Goal: Task Accomplishment & Management: Complete application form

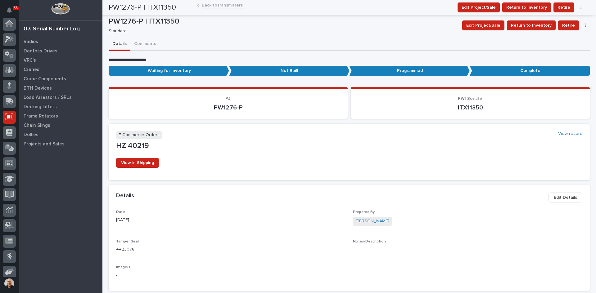
scroll to position [51, 0]
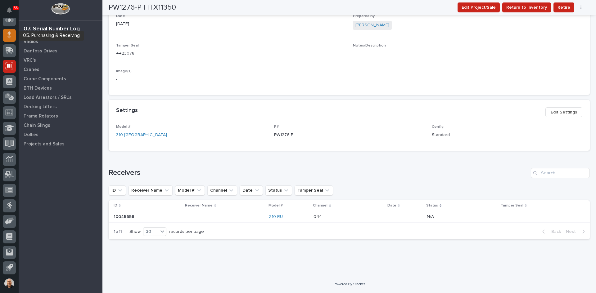
click at [7, 31] on div at bounding box center [9, 35] width 13 height 13
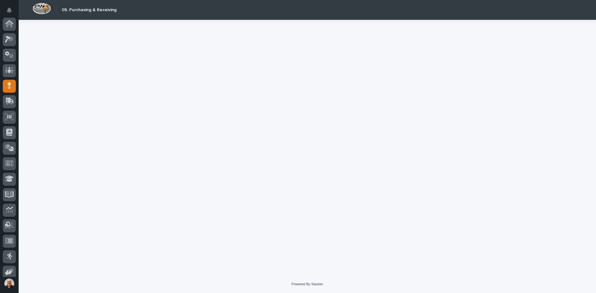
scroll to position [51, 0]
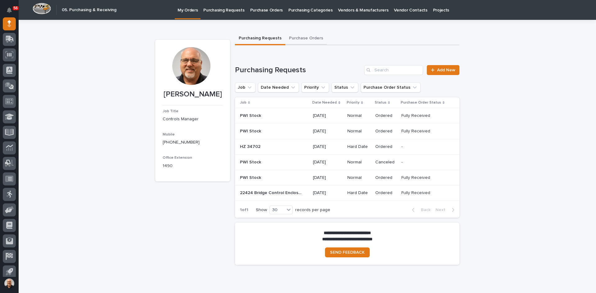
click at [296, 36] on button "Purchase Orders" at bounding box center [306, 38] width 42 height 13
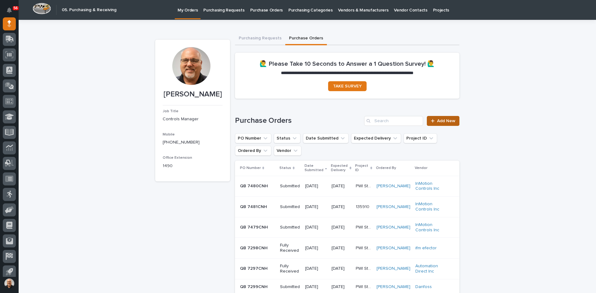
click at [447, 120] on span "Add New" at bounding box center [446, 121] width 18 height 4
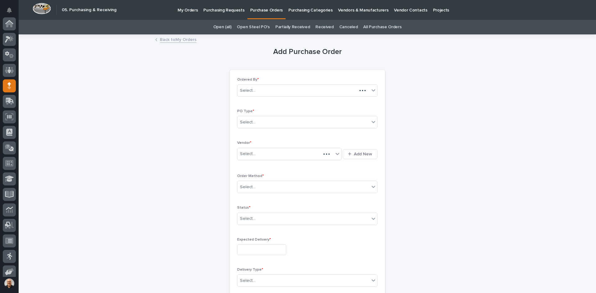
scroll to position [62, 0]
click at [256, 124] on div "Select..." at bounding box center [303, 122] width 132 height 10
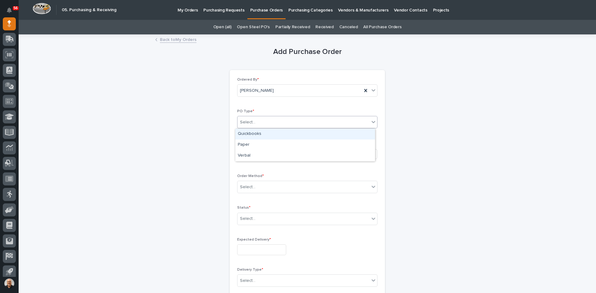
click at [255, 133] on div "Quickbooks" at bounding box center [305, 134] width 140 height 11
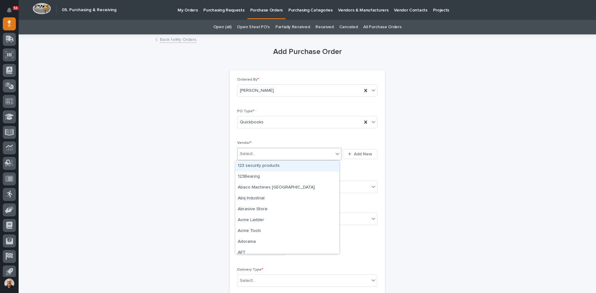
click at [259, 152] on div "Select..." at bounding box center [285, 154] width 96 height 10
type input "***"
click at [266, 166] on div "InMotion Controls Inc" at bounding box center [287, 166] width 104 height 11
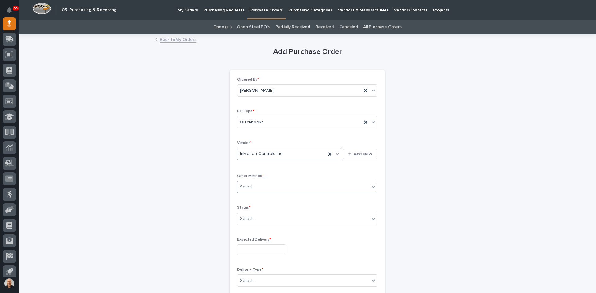
click at [259, 184] on div "Select..." at bounding box center [303, 187] width 132 height 10
click at [247, 209] on div "Email" at bounding box center [305, 210] width 140 height 11
click at [251, 220] on div "Select..." at bounding box center [248, 219] width 16 height 7
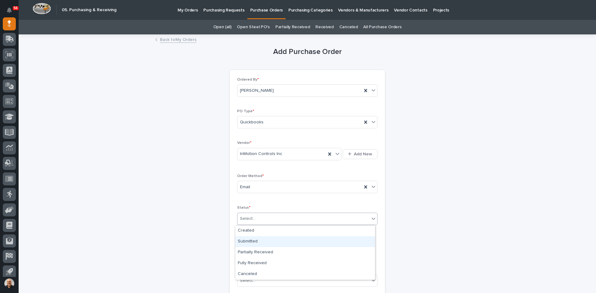
click at [252, 241] on div "Submitted" at bounding box center [305, 241] width 140 height 11
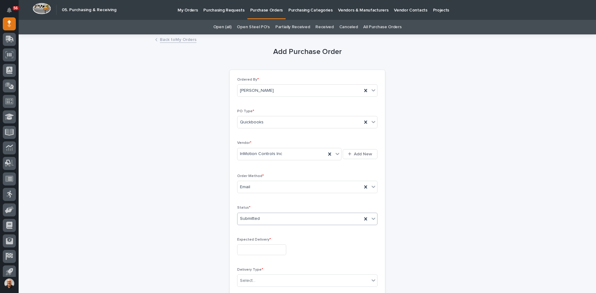
click at [257, 251] on input "text" at bounding box center [261, 250] width 49 height 11
click at [277, 209] on div "22" at bounding box center [276, 209] width 8 height 8
type input "**********"
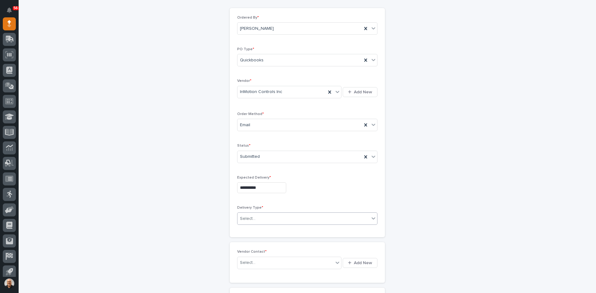
click at [253, 218] on div "Select..." at bounding box center [303, 219] width 132 height 10
click at [251, 230] on div "Deliver to PWI" at bounding box center [305, 230] width 140 height 11
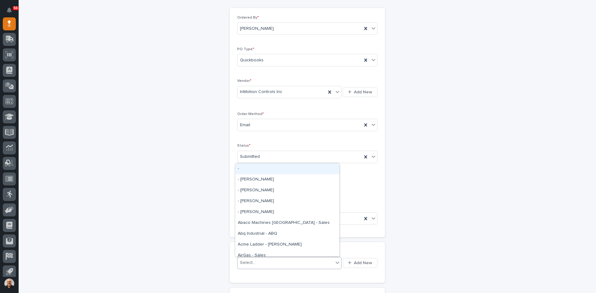
click at [259, 263] on div "Select..." at bounding box center [285, 263] width 96 height 10
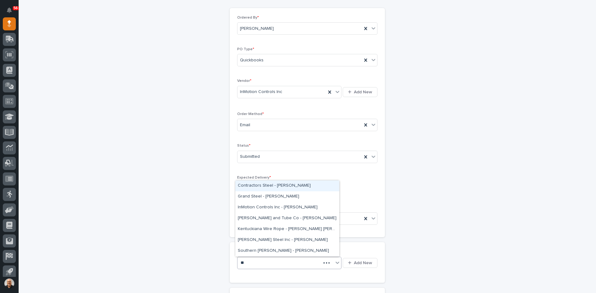
type input "***"
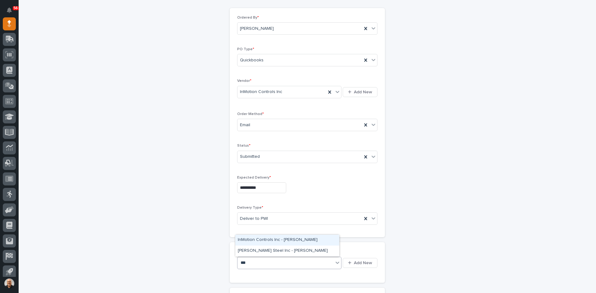
click at [267, 239] on div "InMotion Controls Inc - [PERSON_NAME]" at bounding box center [287, 240] width 104 height 11
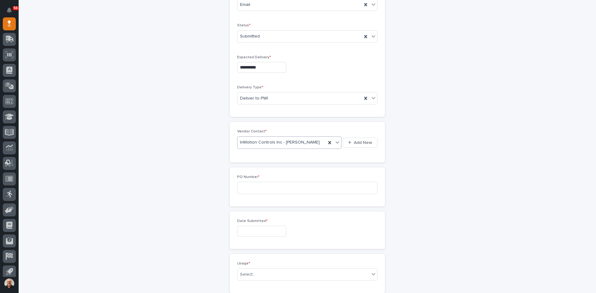
scroll to position [186, 0]
click at [245, 181] on input at bounding box center [307, 184] width 140 height 12
type input "7482CNH"
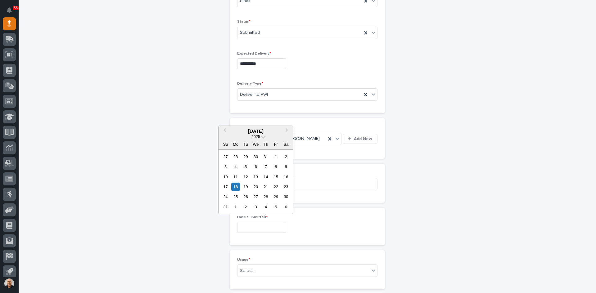
click at [243, 229] on input "text" at bounding box center [261, 227] width 49 height 11
click at [236, 188] on div "18" at bounding box center [235, 187] width 8 height 8
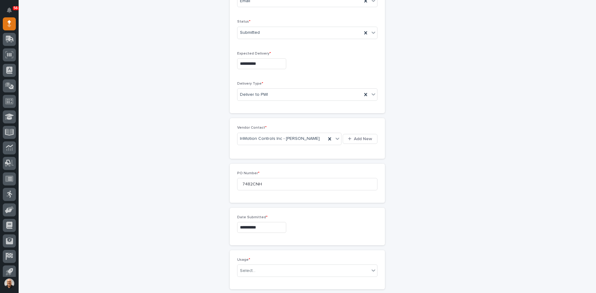
type input "**********"
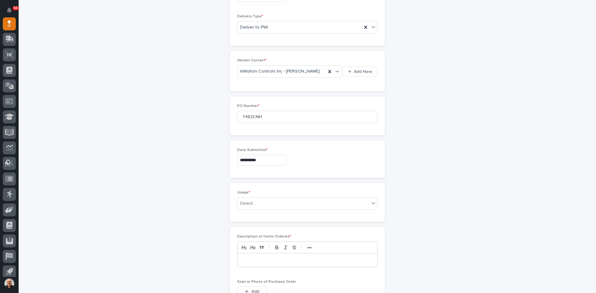
scroll to position [279, 0]
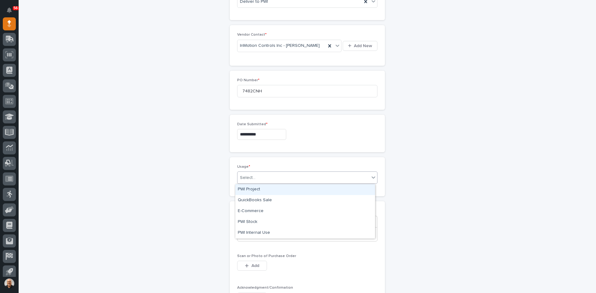
click at [255, 179] on div "Select..." at bounding box center [303, 178] width 132 height 10
click at [256, 200] on div "QuickBooks Sale" at bounding box center [305, 200] width 140 height 11
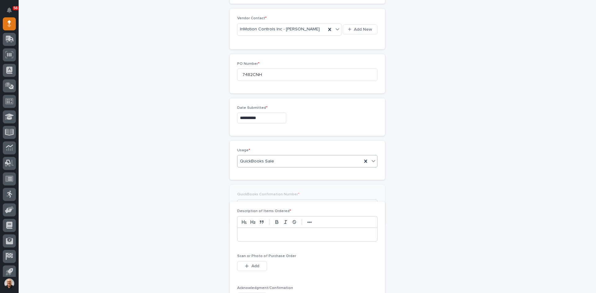
scroll to position [301, 0]
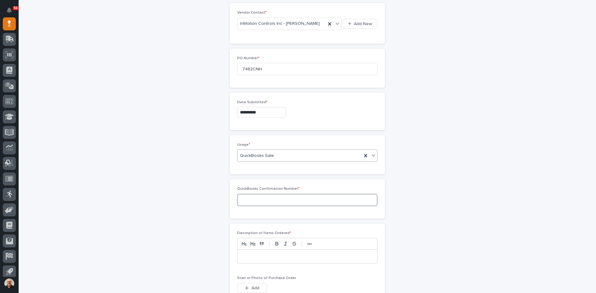
click at [246, 201] on input at bounding box center [307, 200] width 140 height 12
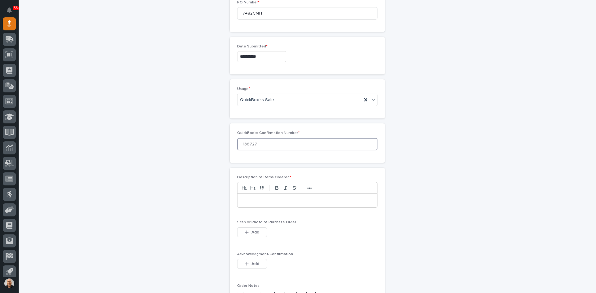
scroll to position [363, 0]
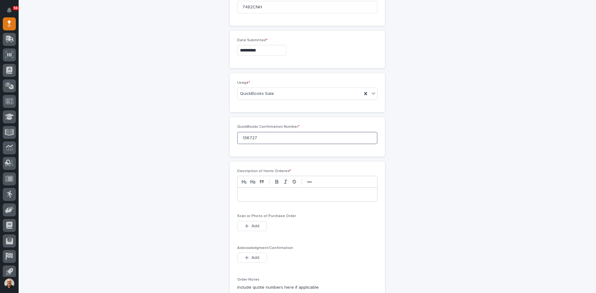
type input "136727"
click at [242, 192] on p at bounding box center [307, 194] width 130 height 6
click at [252, 226] on span "Add" at bounding box center [255, 226] width 8 height 4
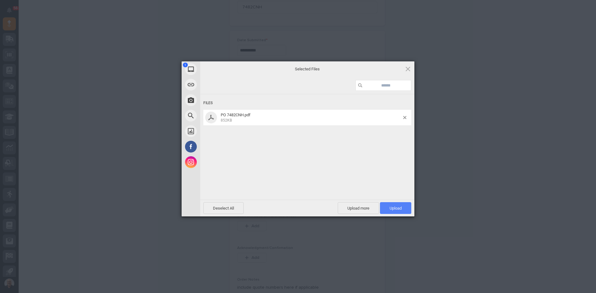
click at [396, 208] on span "Upload 1" at bounding box center [396, 208] width 12 height 5
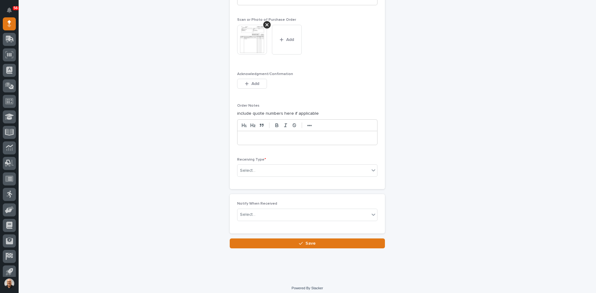
scroll to position [561, 0]
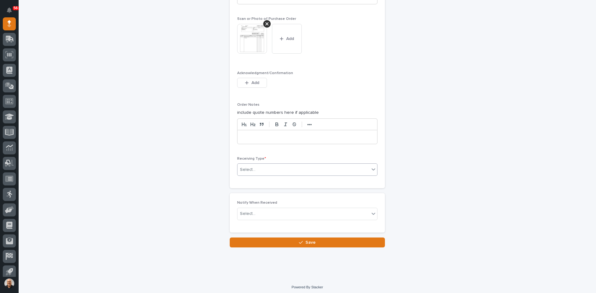
click at [254, 167] on div "Select..." at bounding box center [303, 170] width 132 height 10
click at [249, 214] on div "Deliver to" at bounding box center [305, 214] width 140 height 11
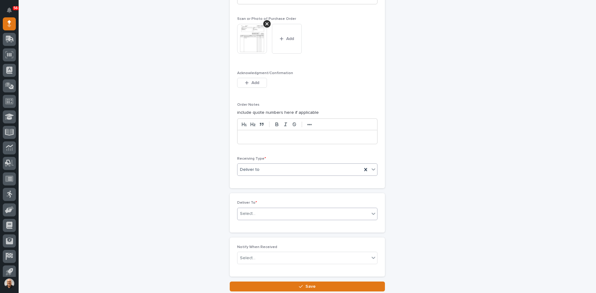
click at [256, 210] on div "Select..." at bounding box center [303, 214] width 132 height 10
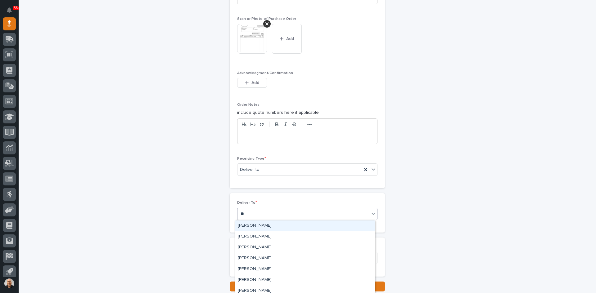
type input "***"
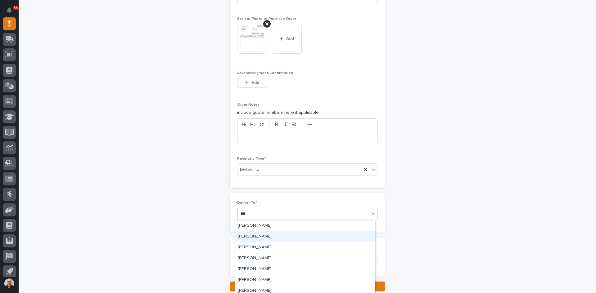
click at [257, 236] on div "[PERSON_NAME]" at bounding box center [305, 237] width 140 height 11
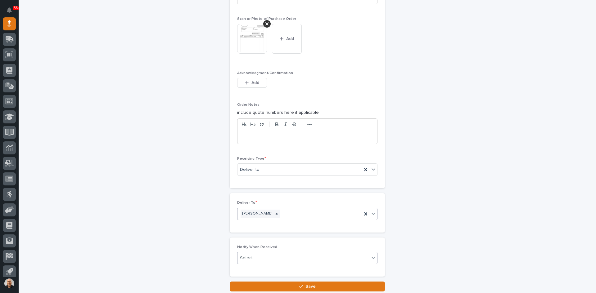
click at [256, 257] on div "Select..." at bounding box center [303, 258] width 132 height 10
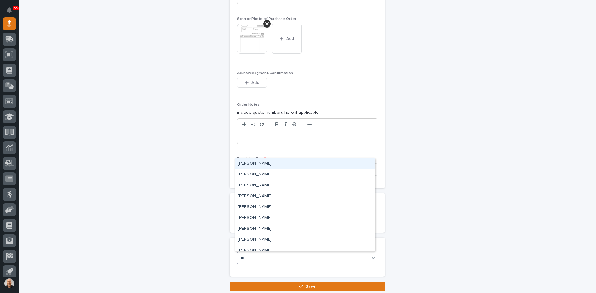
type input "***"
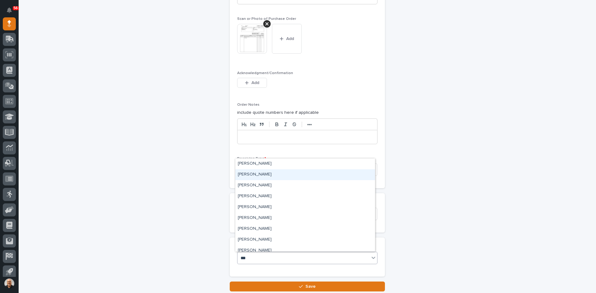
click at [252, 176] on div "[PERSON_NAME]" at bounding box center [305, 174] width 140 height 11
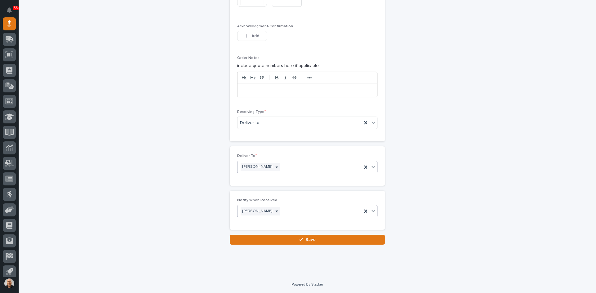
scroll to position [608, 0]
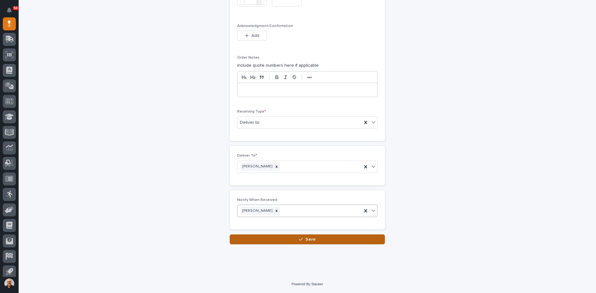
click at [307, 242] on span "Save" at bounding box center [310, 239] width 10 height 4
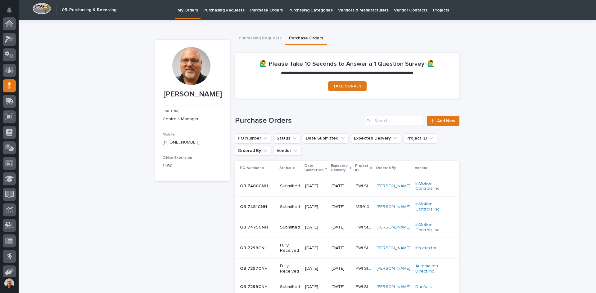
scroll to position [62, 0]
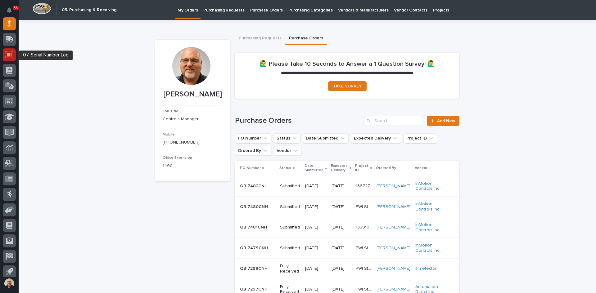
click at [9, 55] on icon at bounding box center [9, 55] width 4 height 4
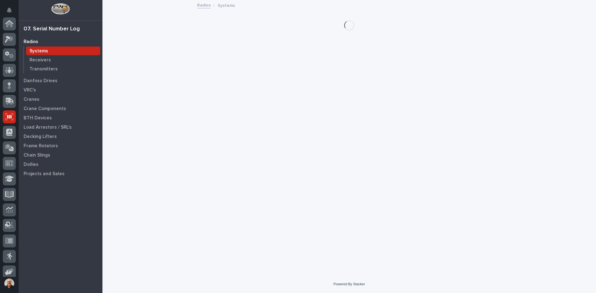
scroll to position [82, 0]
